Goal: Find specific page/section: Find specific page/section

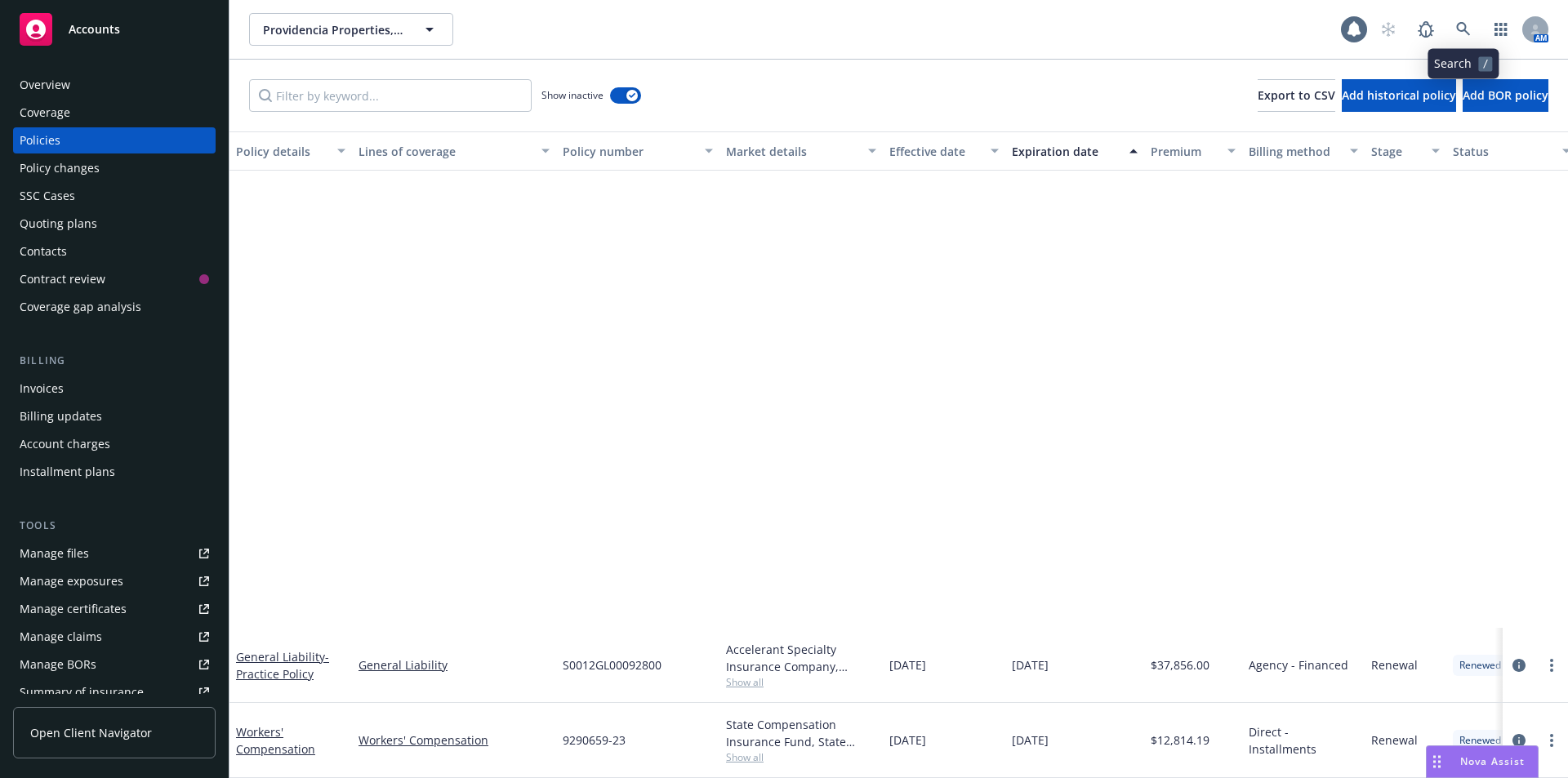
scroll to position [540, 0]
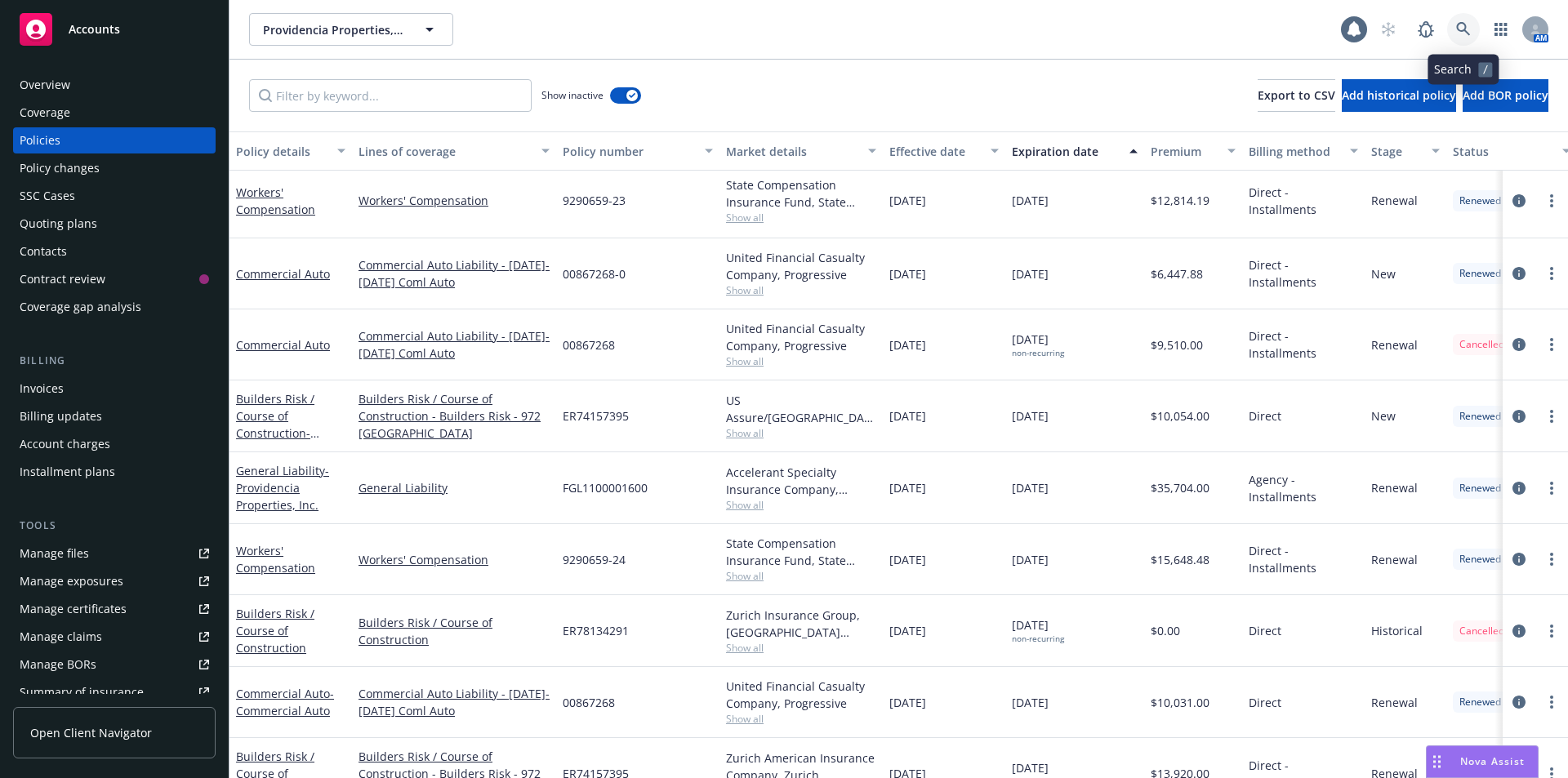
click at [1469, 27] on icon at bounding box center [1463, 29] width 15 height 15
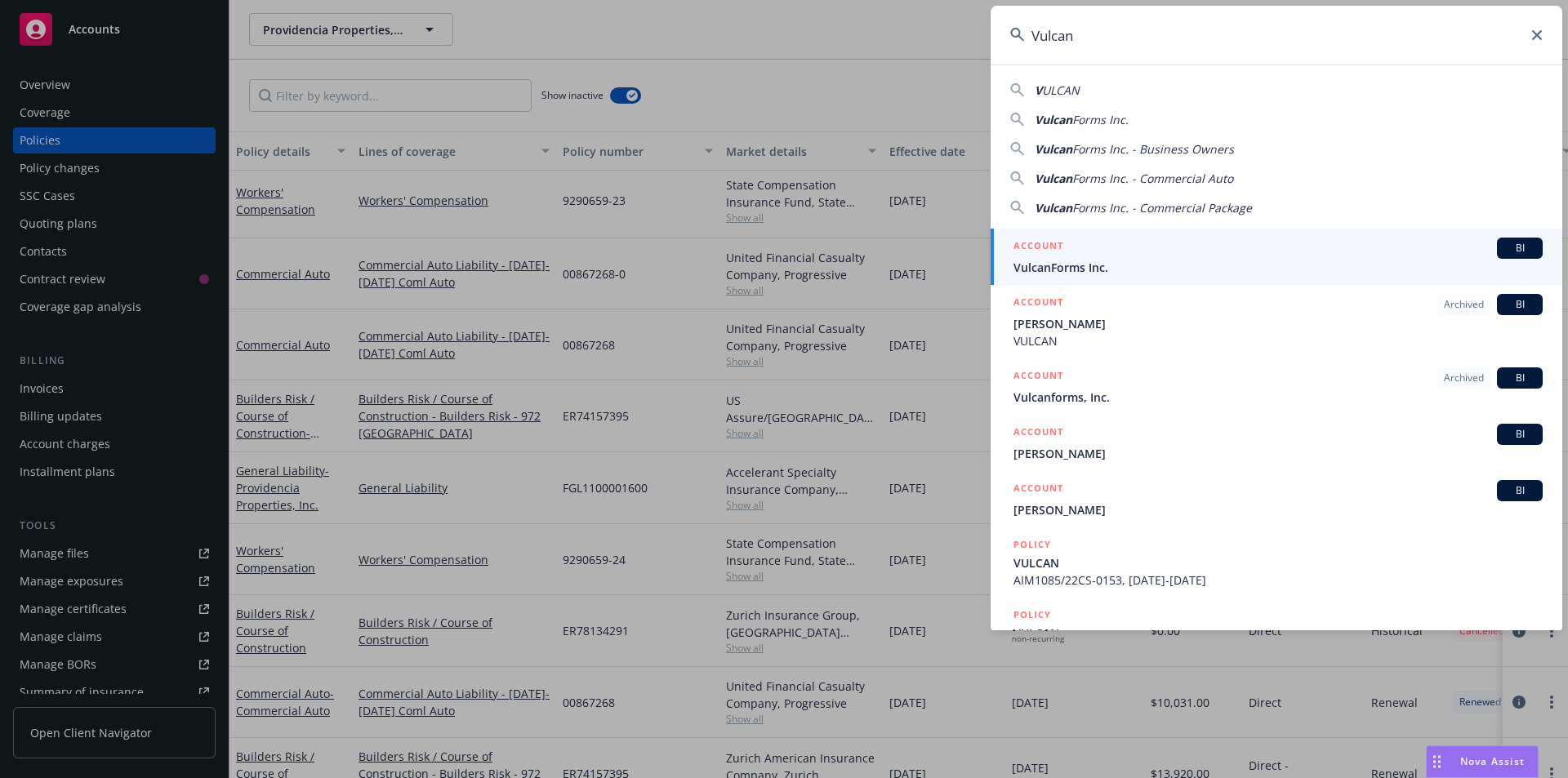
type input "Vulcan"
click at [1182, 246] on div "ACCOUNT BI" at bounding box center [1277, 249] width 529 height 21
